Goal: Book appointment/travel/reservation

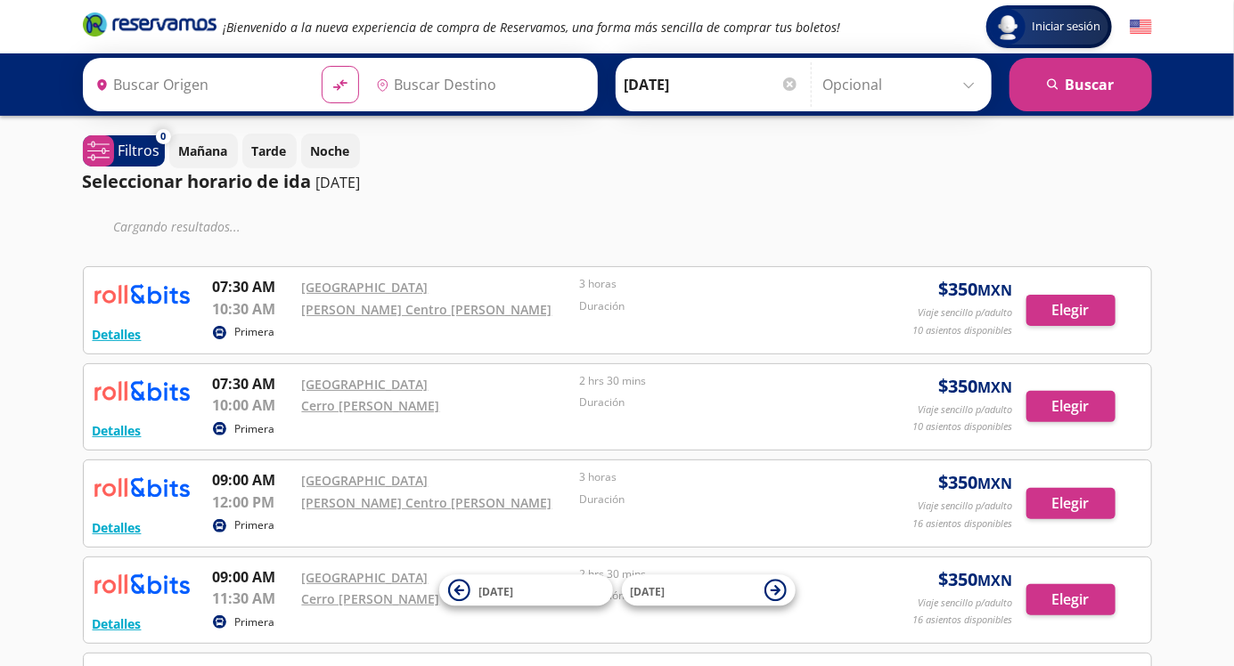
type input "[GEOGRAPHIC_DATA], [GEOGRAPHIC_DATA]"
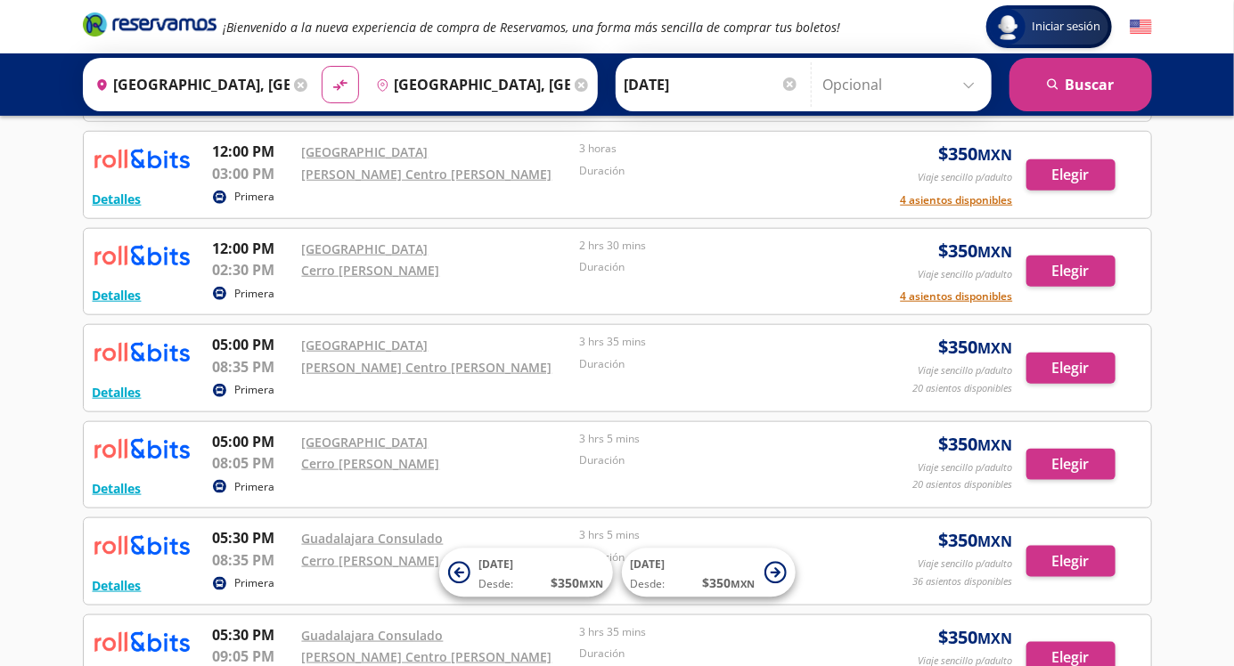
scroll to position [659, 0]
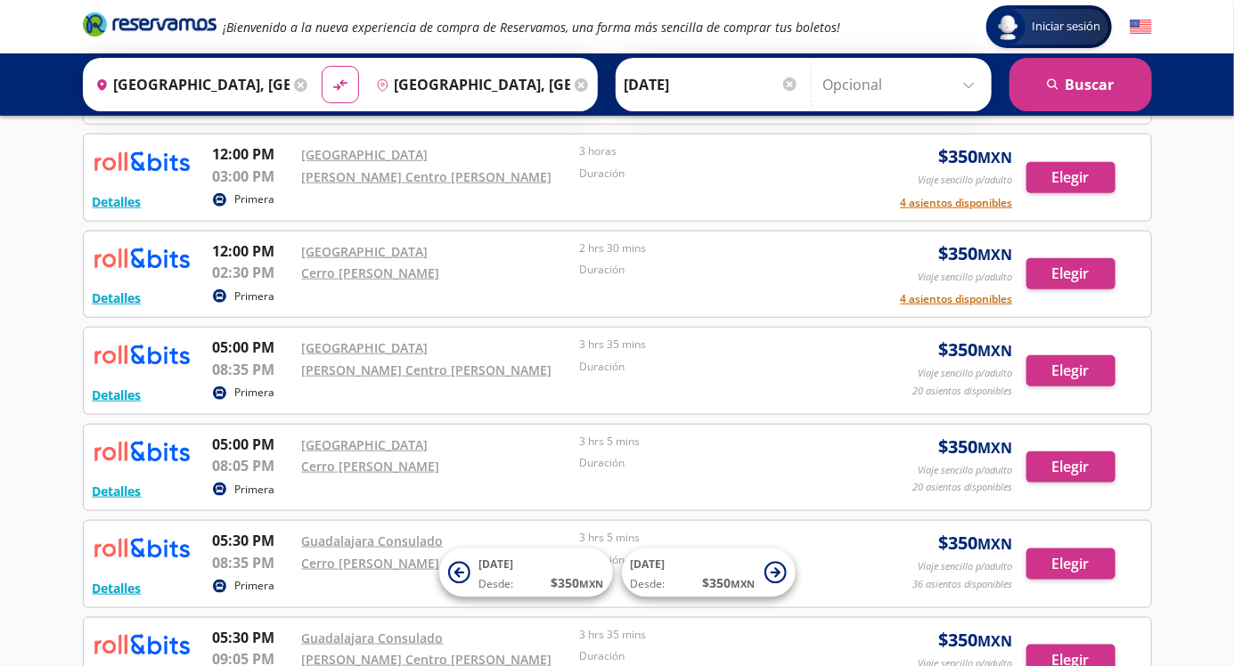
click at [705, 79] on input "[DATE]" at bounding box center [712, 84] width 175 height 45
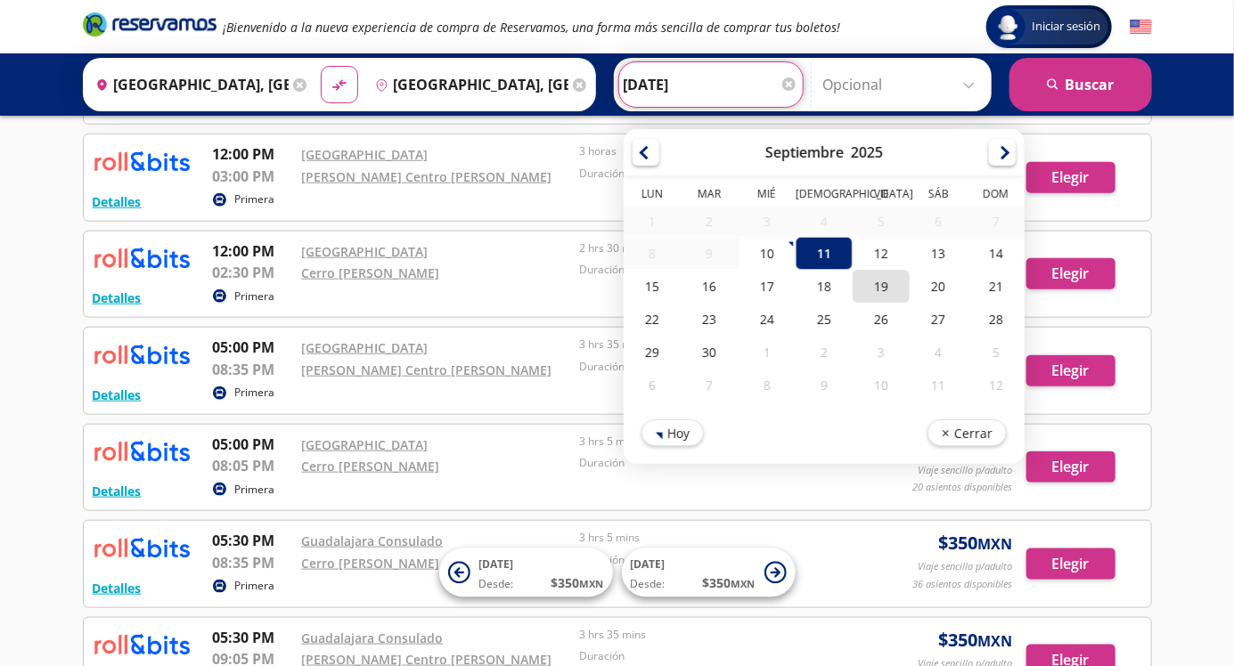
click at [894, 281] on div "19" at bounding box center [881, 286] width 57 height 33
type input "[DATE]"
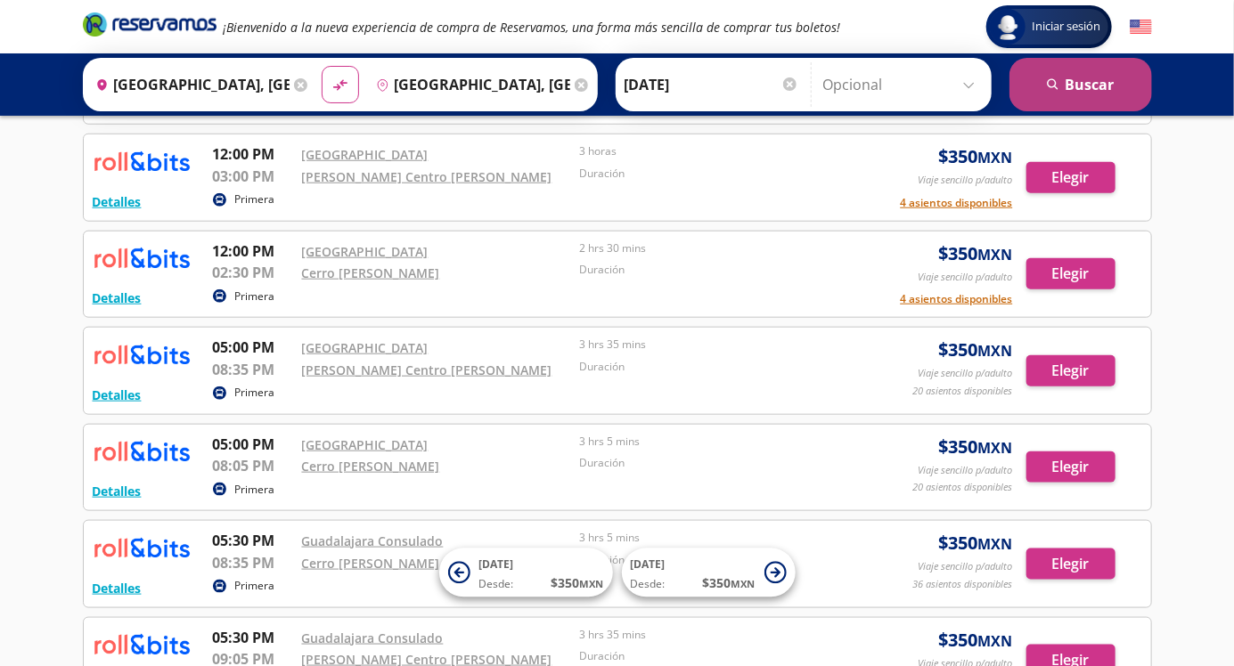
click at [1100, 69] on button "search [GEOGRAPHIC_DATA]" at bounding box center [1080, 84] width 143 height 53
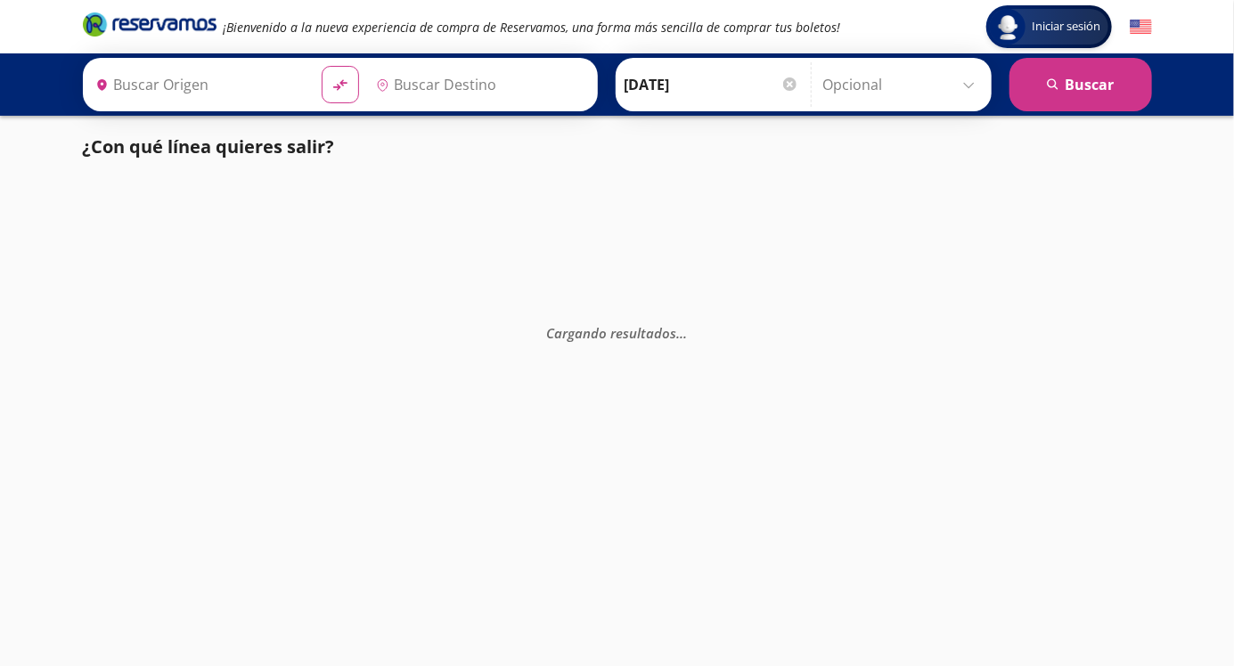
type input "[GEOGRAPHIC_DATA], [GEOGRAPHIC_DATA]"
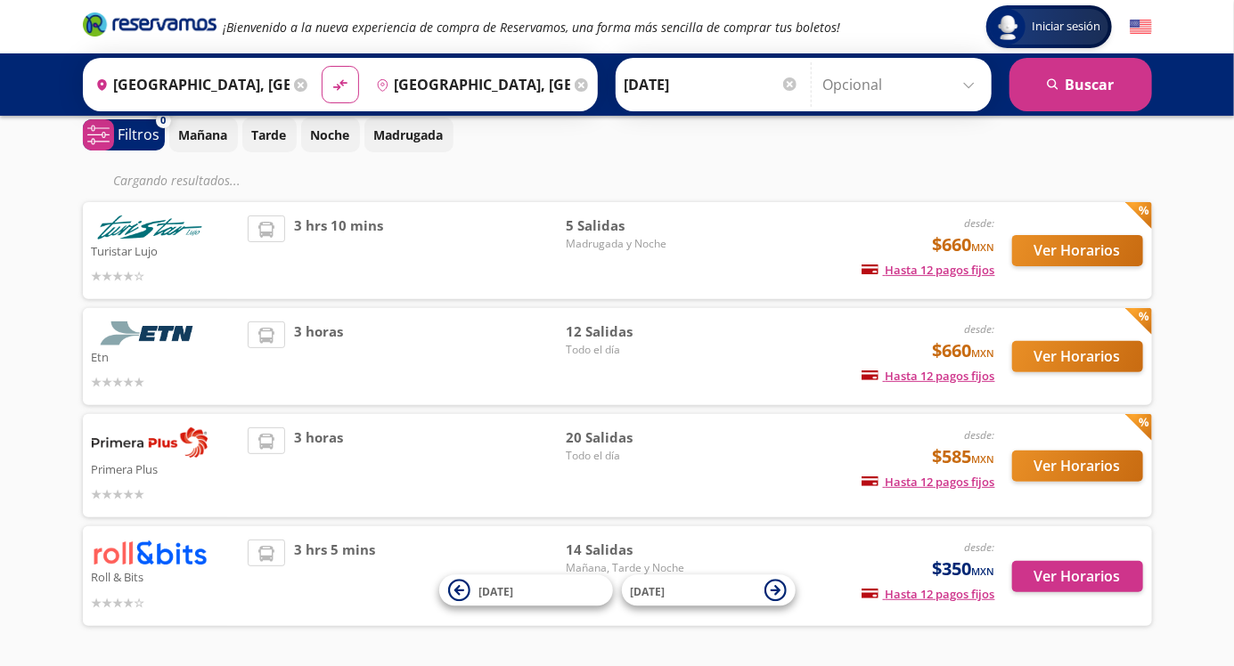
scroll to position [78, 0]
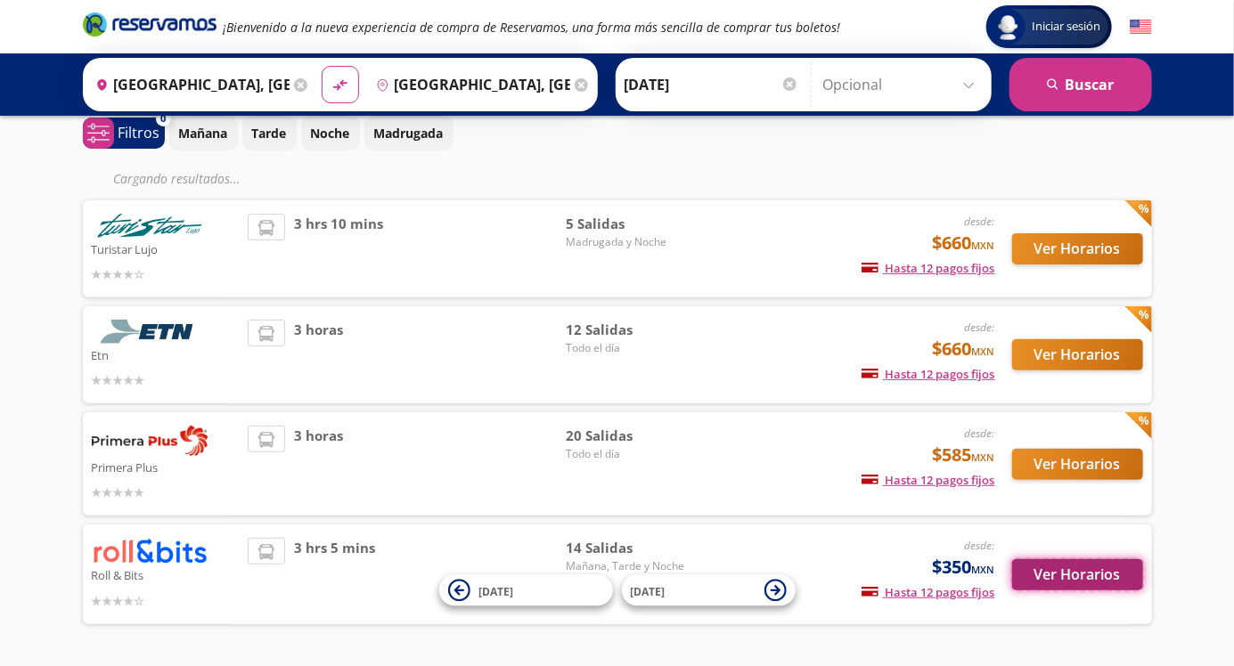
click at [1068, 570] on button "Ver Horarios" at bounding box center [1077, 575] width 131 height 31
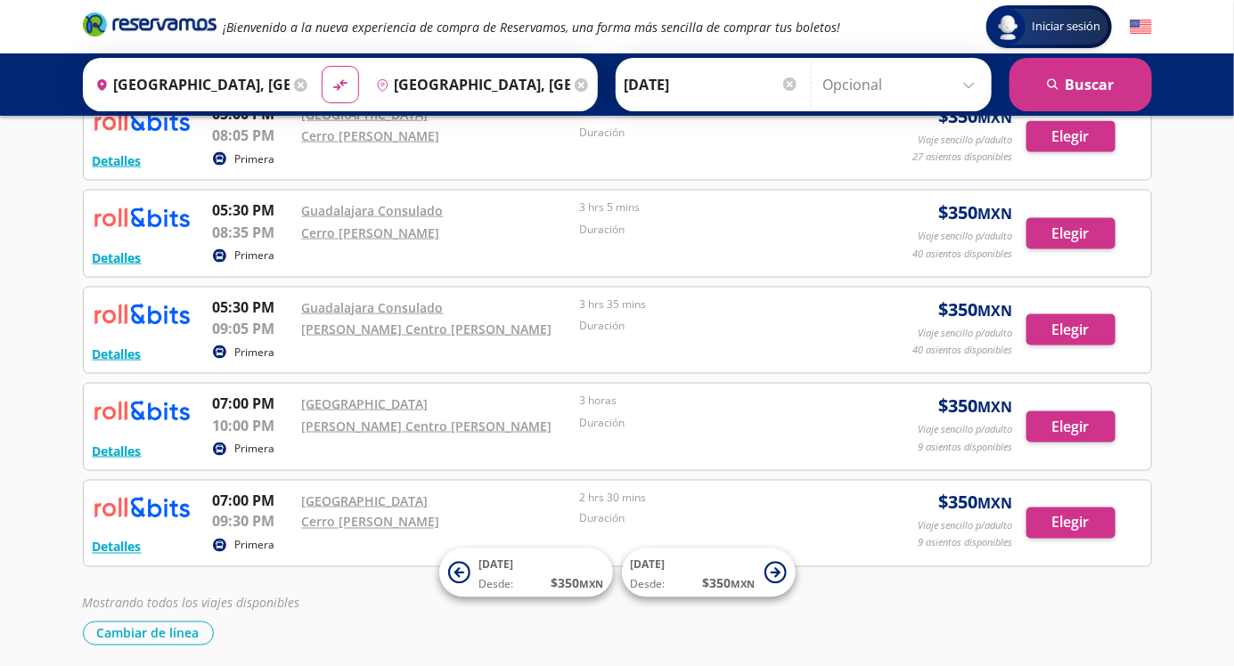
scroll to position [1000, 0]
